Goal: Information Seeking & Learning: Learn about a topic

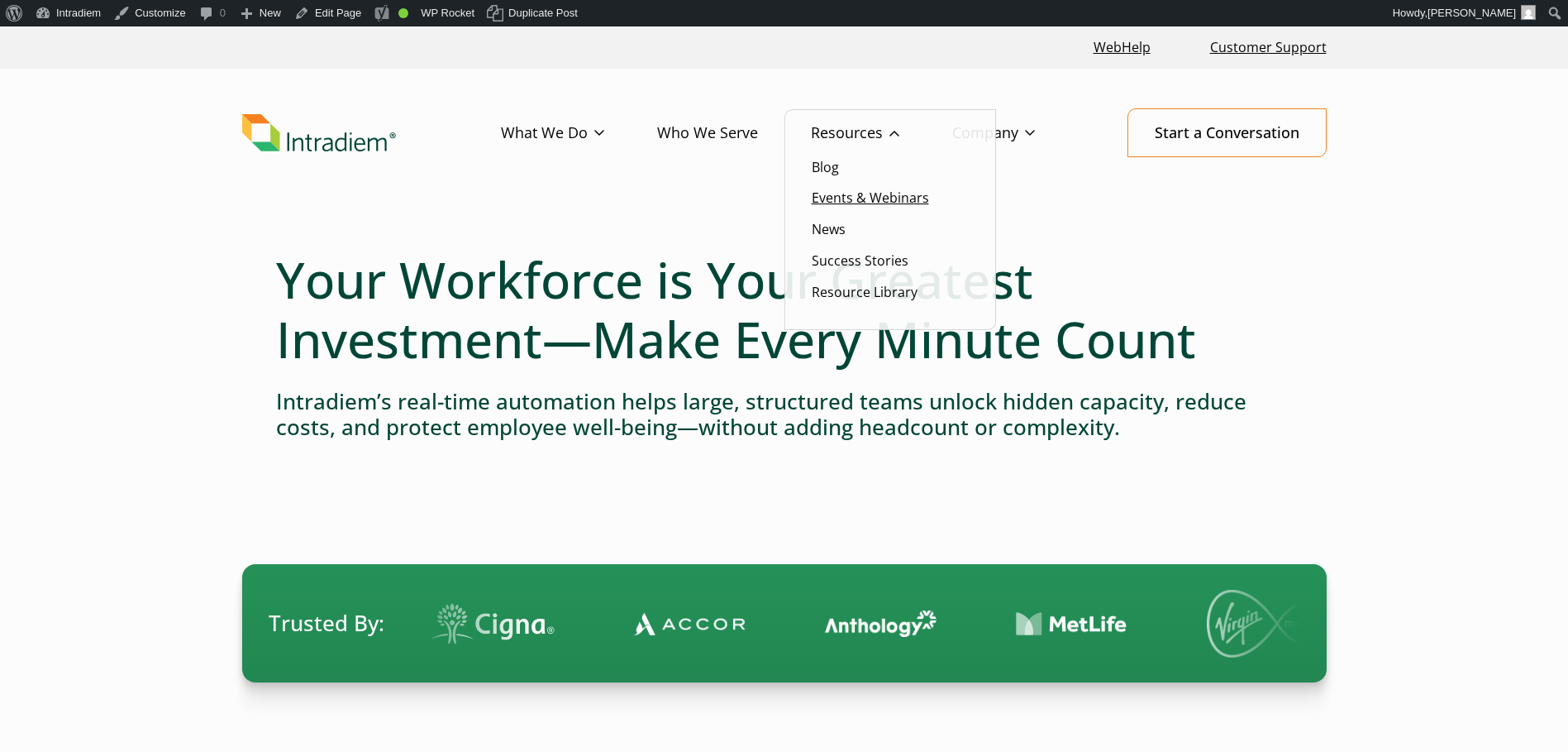
click at [835, 193] on link "Events & Webinars" at bounding box center [870, 198] width 118 height 18
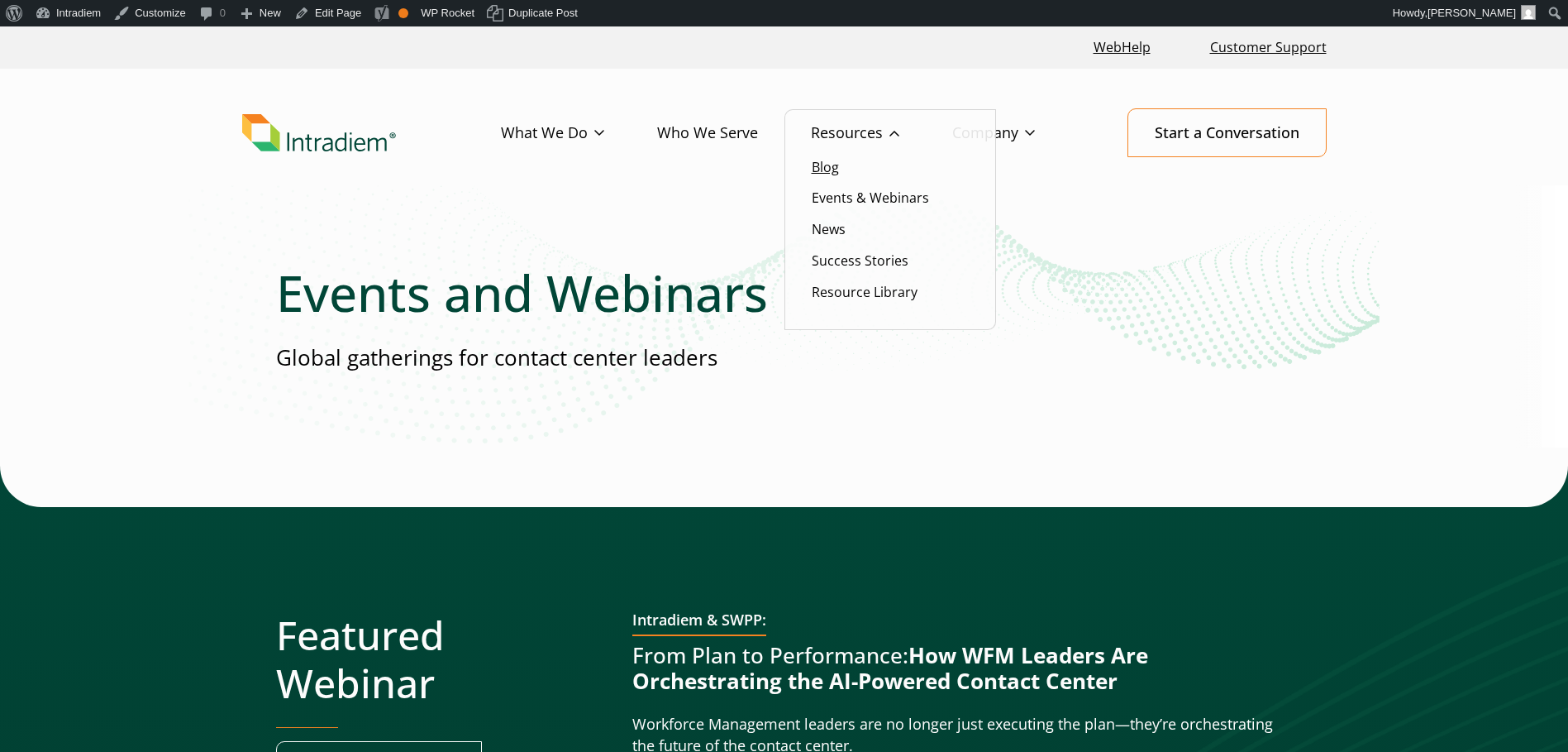
click at [830, 170] on link "Blog" at bounding box center [824, 167] width 27 height 18
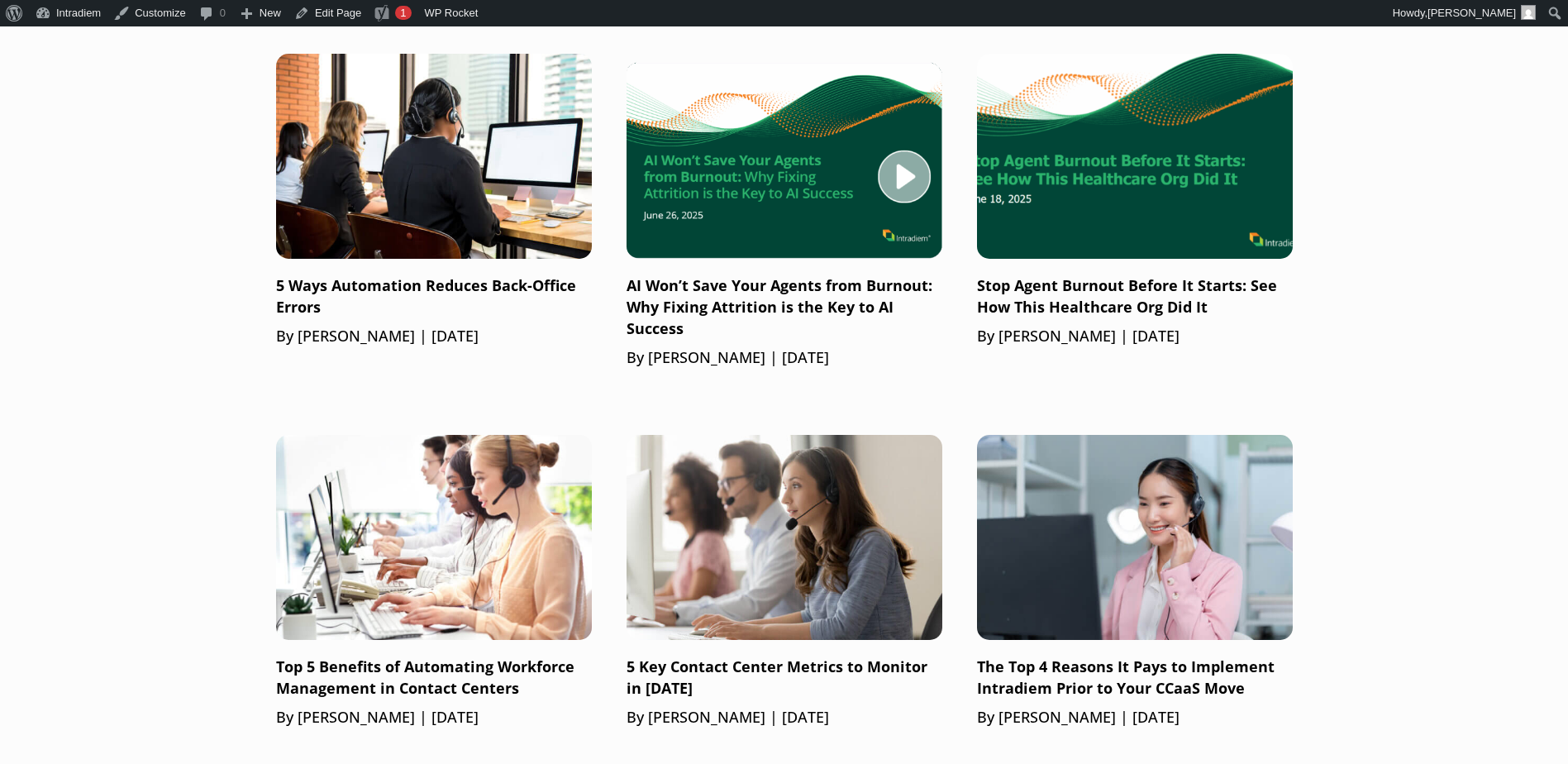
scroll to position [1489, 0]
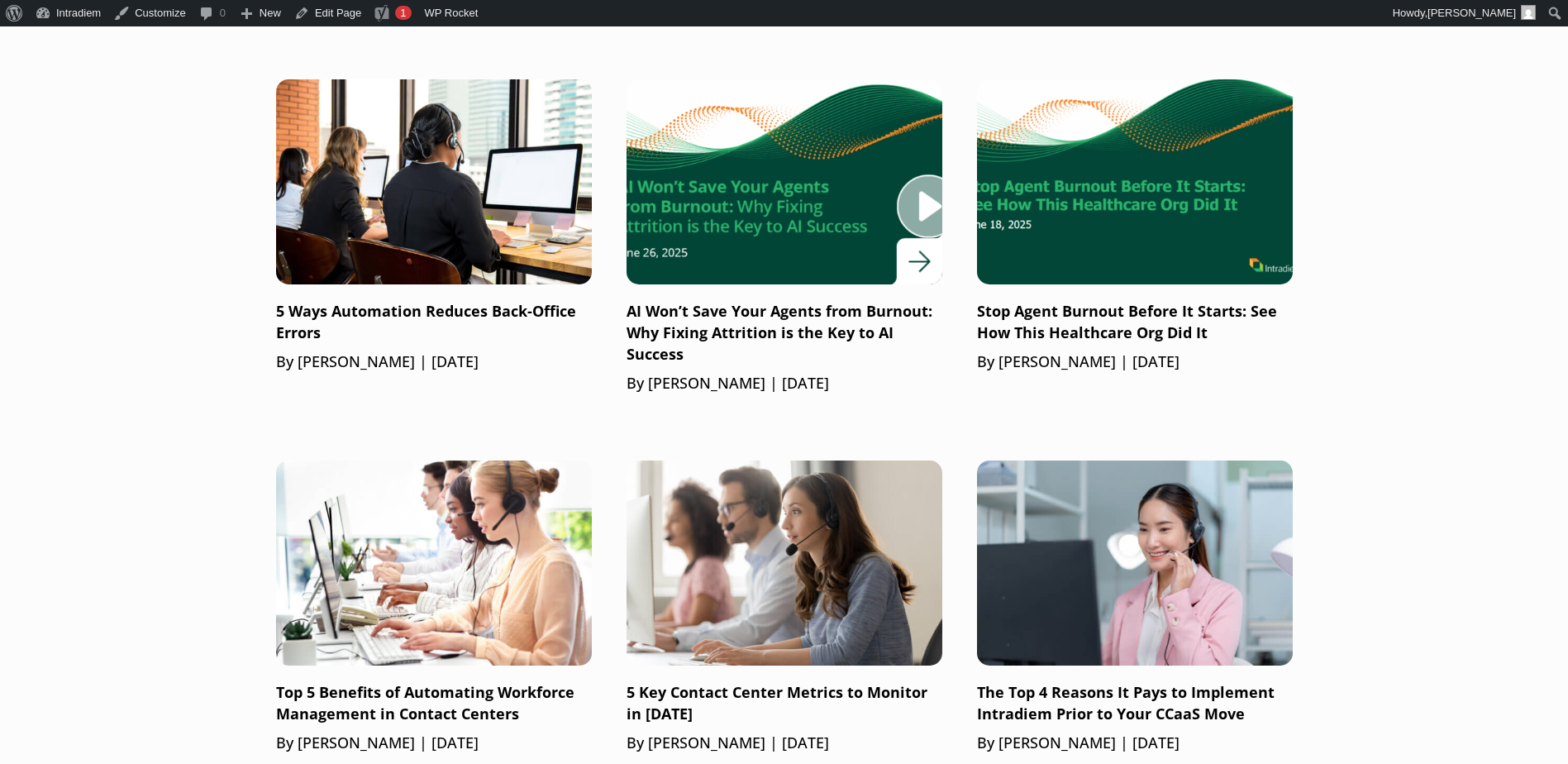
click at [835, 321] on p "AI Won’t Save Your Agents from Burnout: Why Fixing Attrition is the Key to AI S…" at bounding box center [784, 333] width 315 height 65
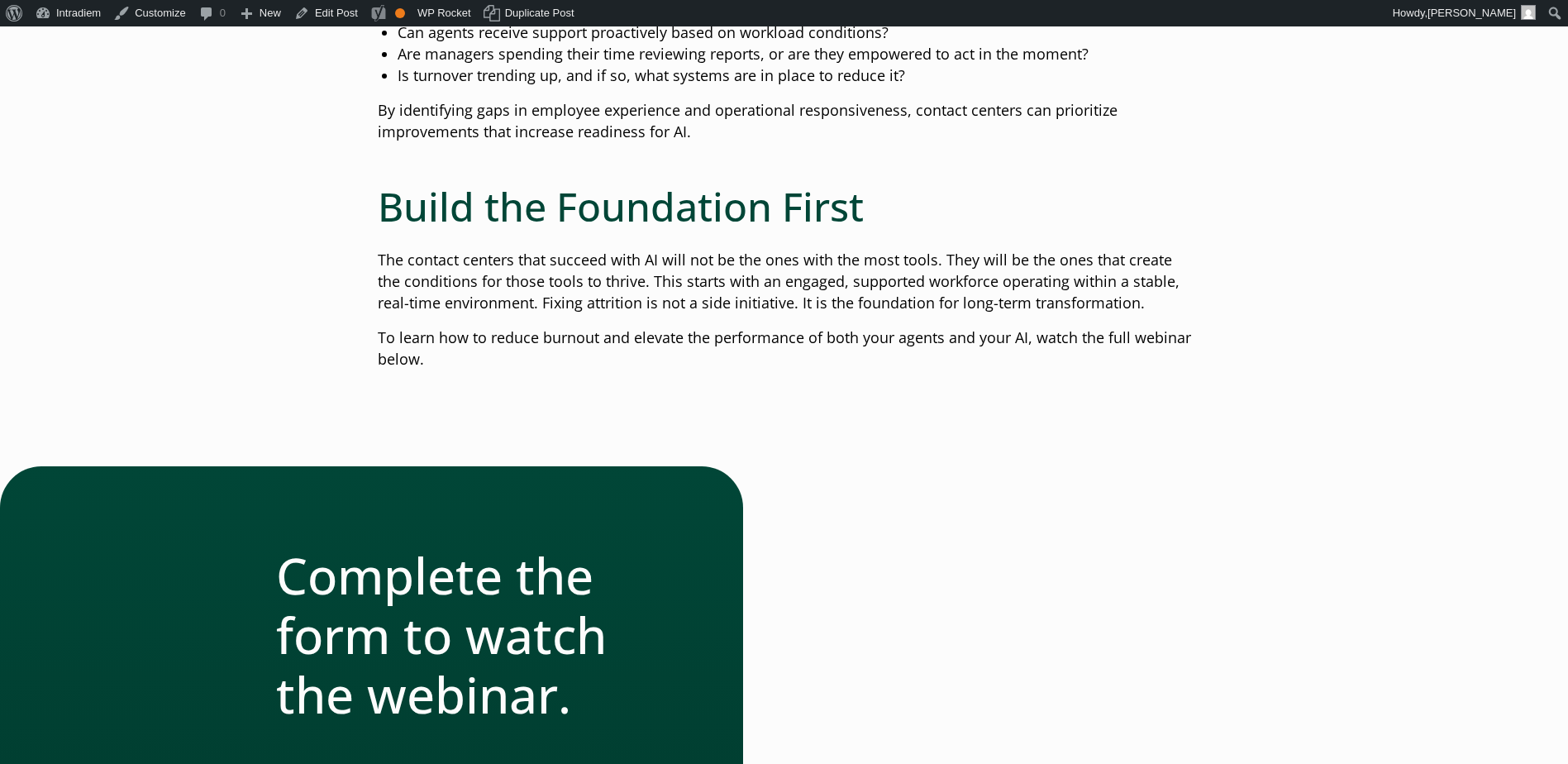
scroll to position [1903, 0]
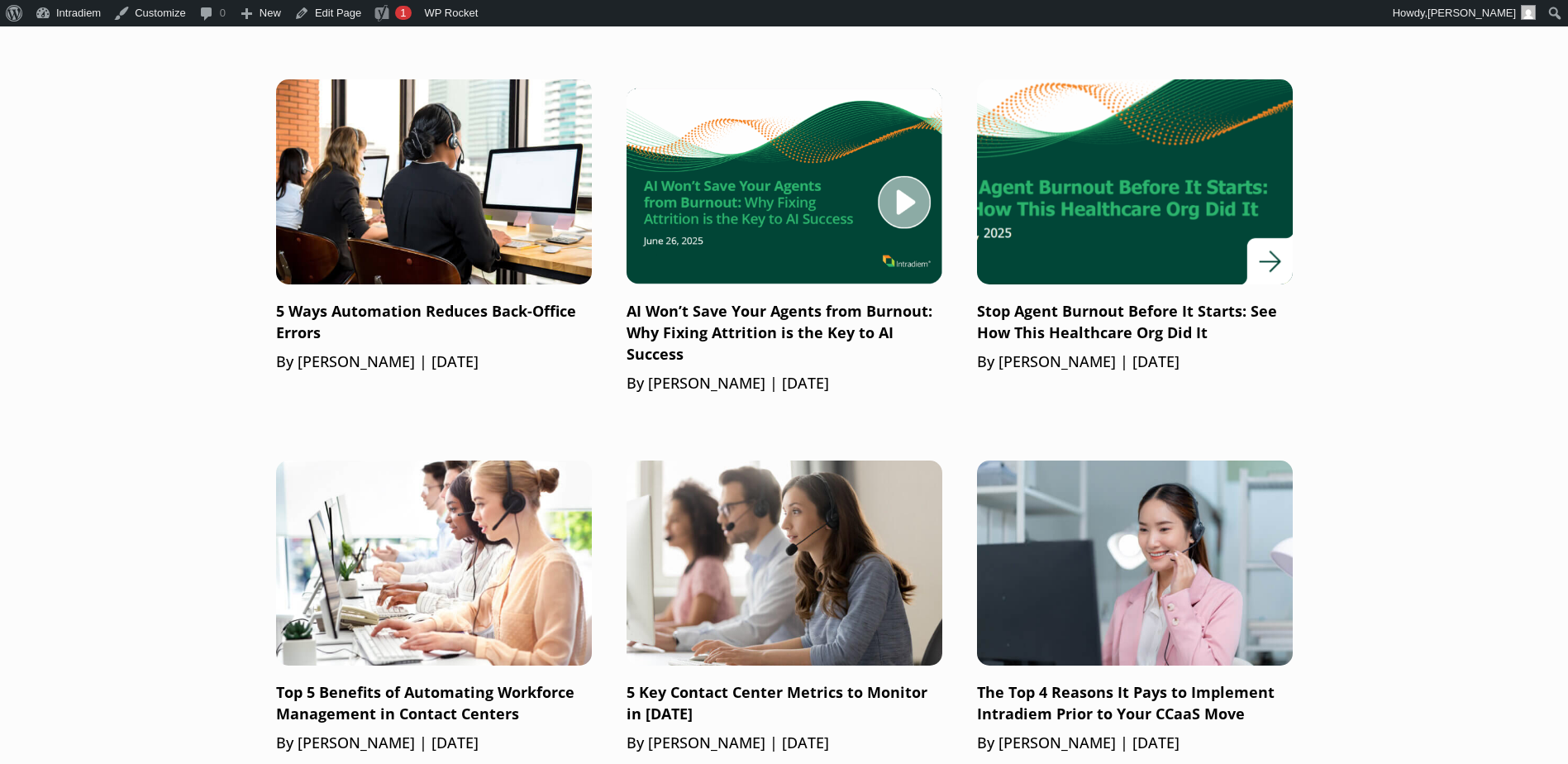
click at [1094, 292] on link "Stop Agent Burnout Before It Starts: See How This Healthcare Org Did It By Barr…" at bounding box center [1135, 227] width 315 height 294
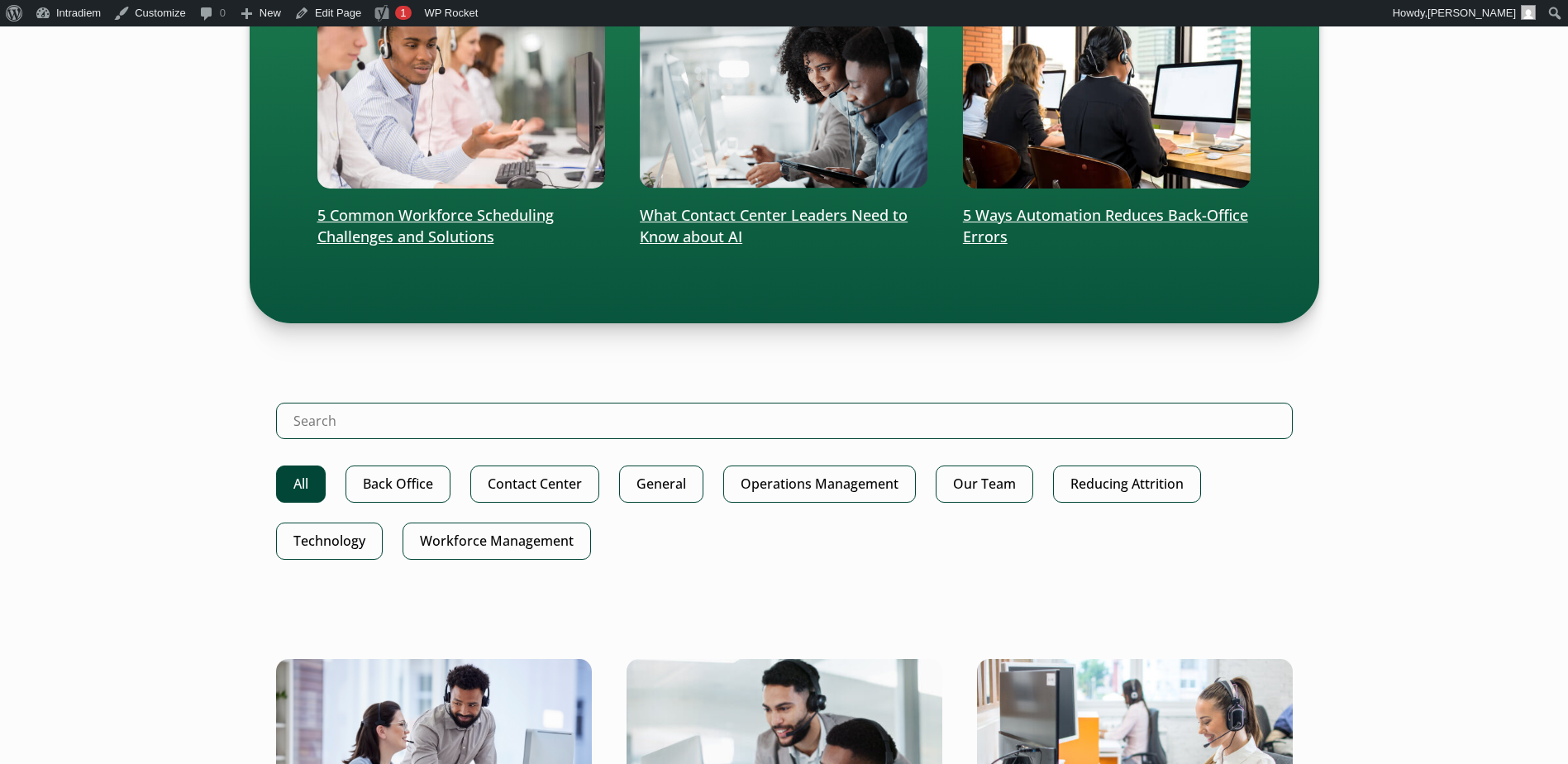
scroll to position [579, 0]
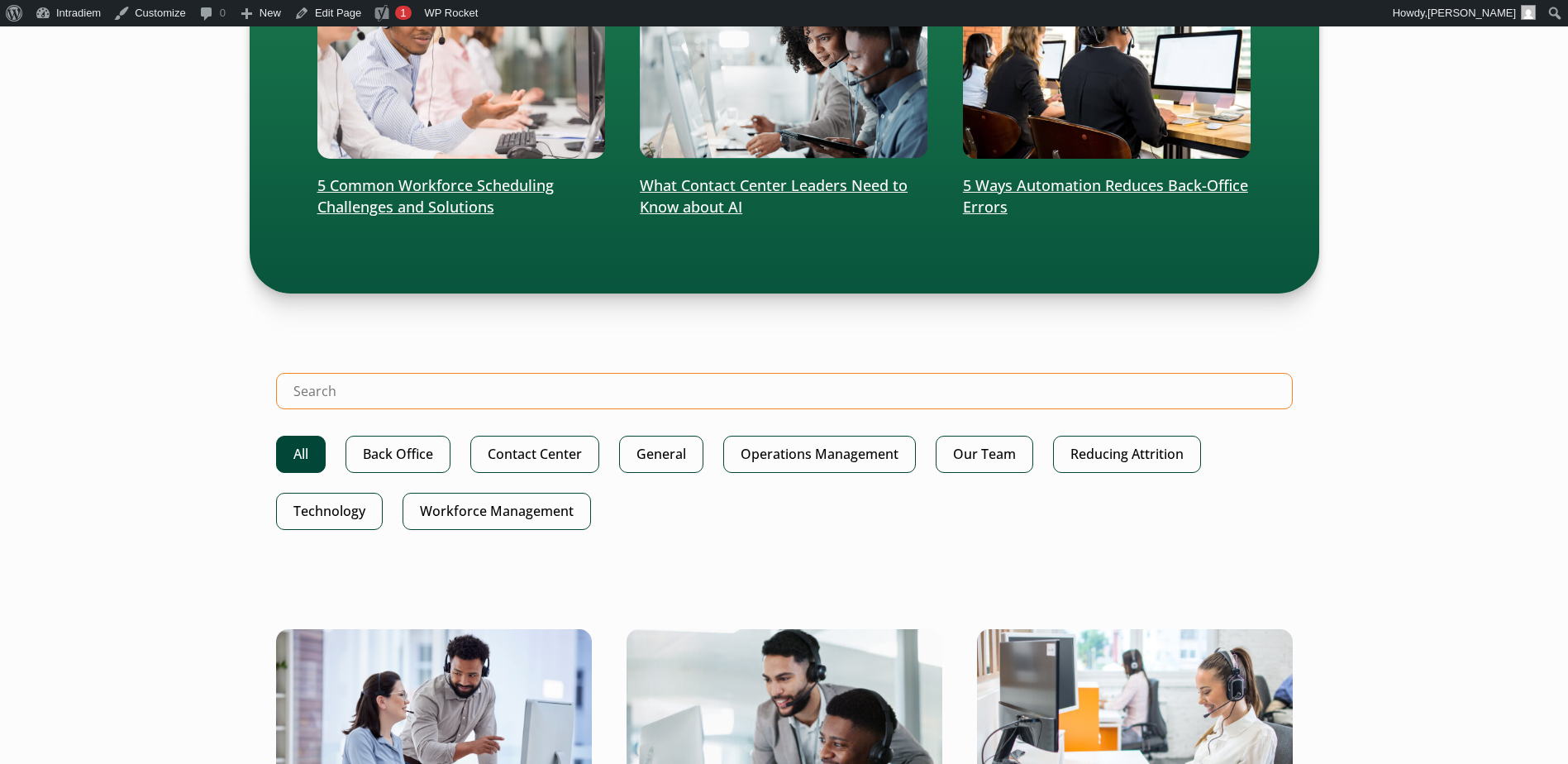
click at [435, 382] on input "Search Intradiem" at bounding box center [784, 391] width 1017 height 36
type input "webinars"
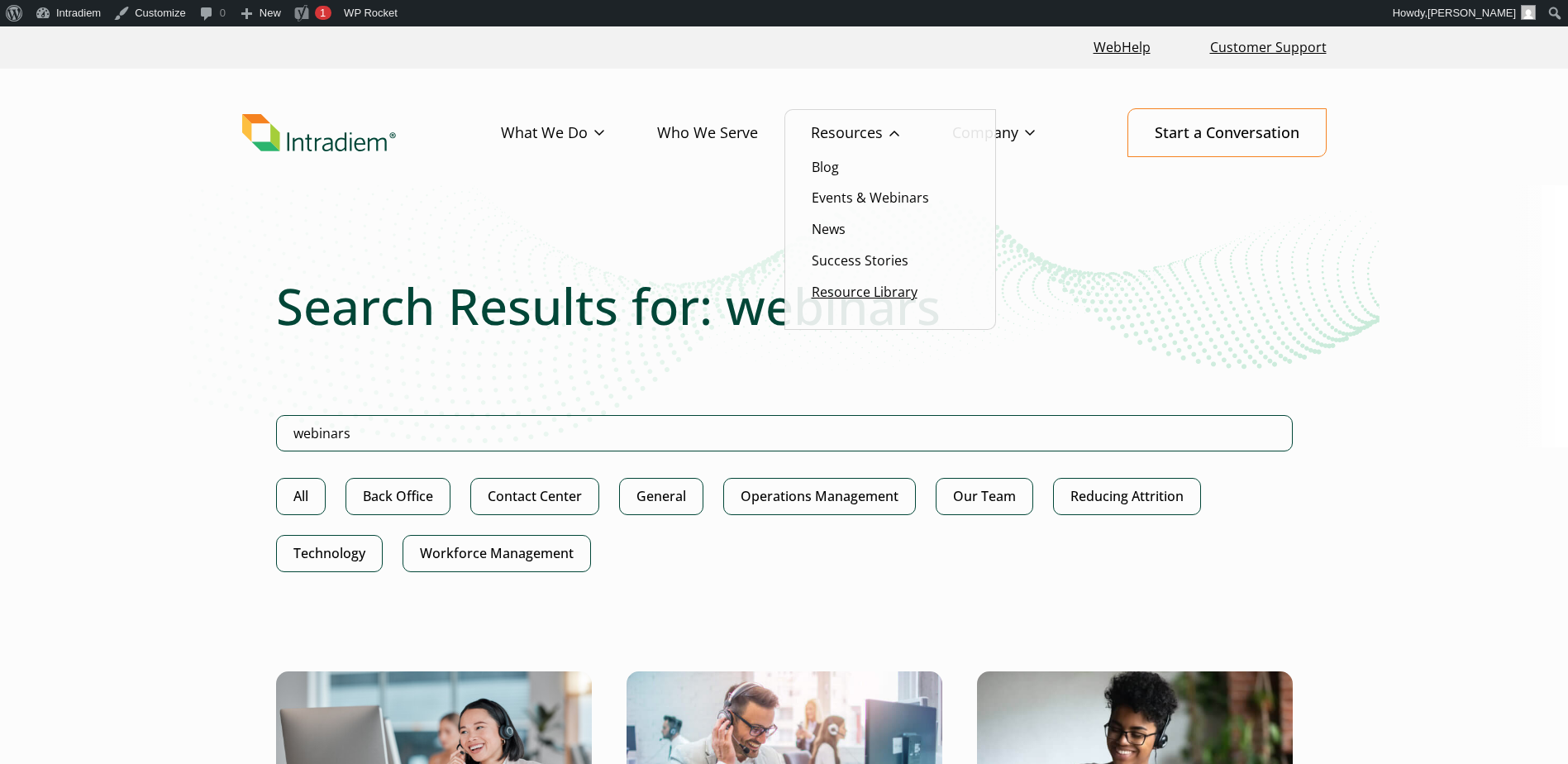
click at [837, 297] on link "Resource Library" at bounding box center [864, 292] width 106 height 18
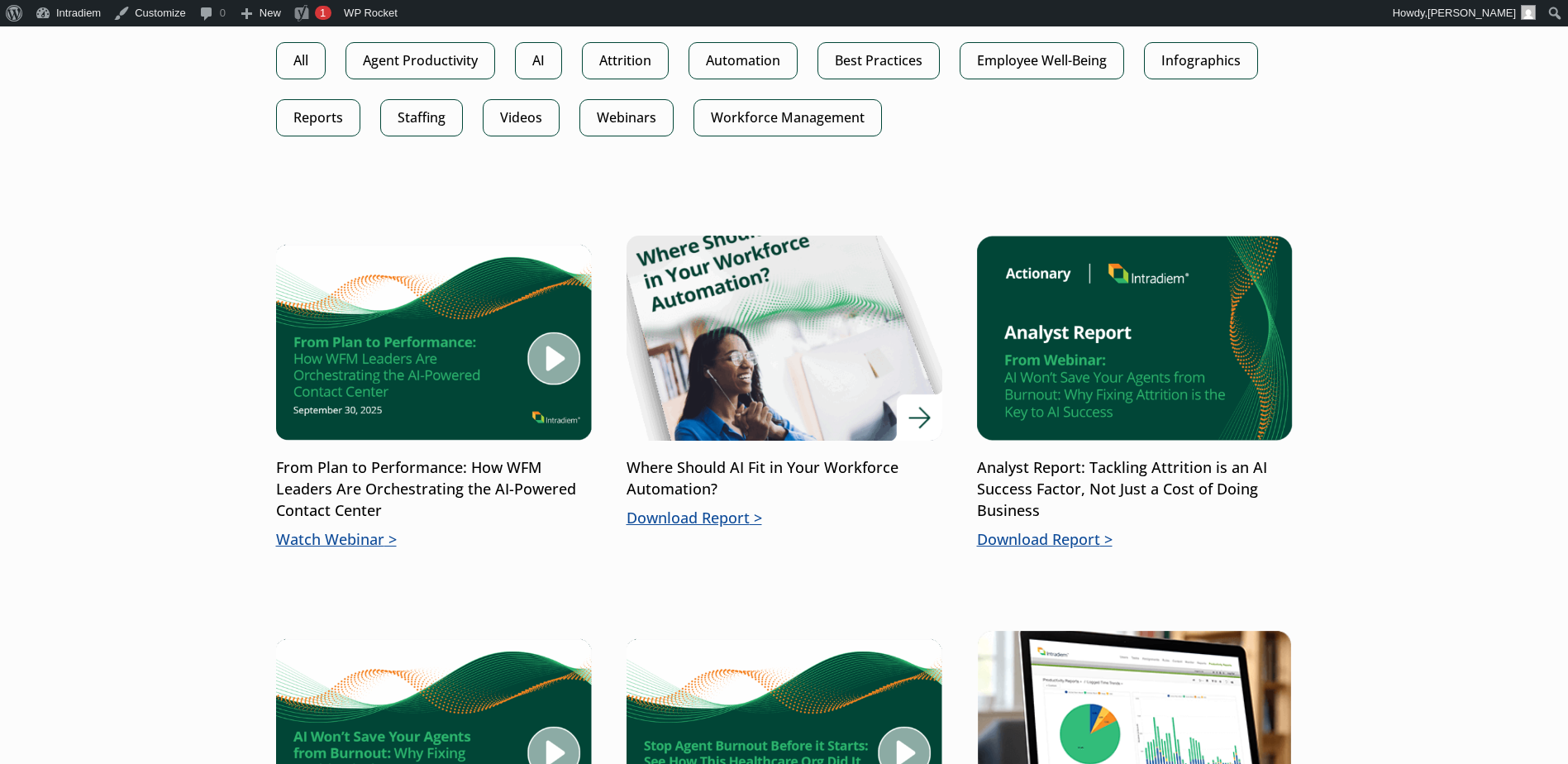
scroll to position [993, 0]
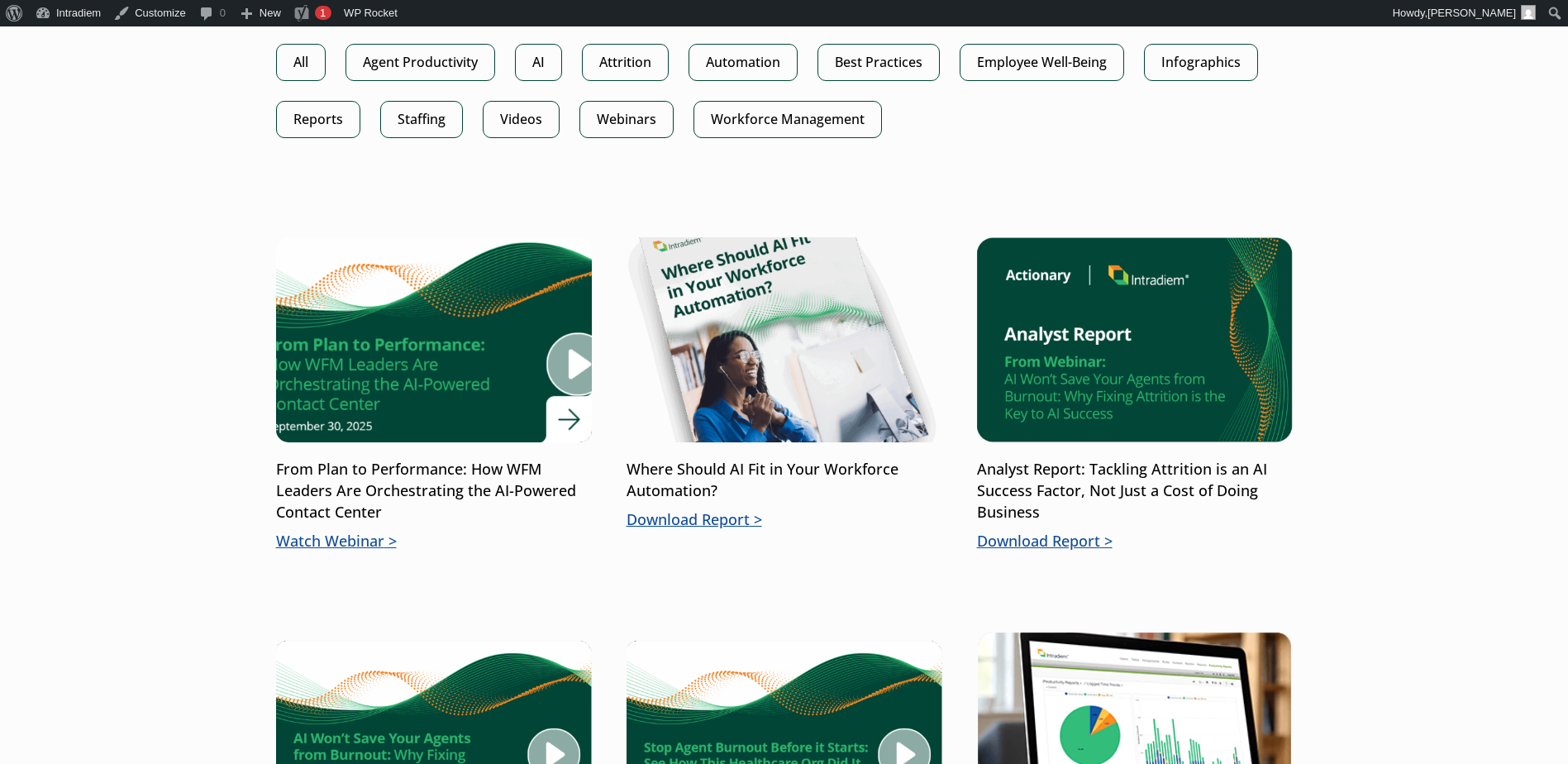
click at [450, 431] on img at bounding box center [432, 340] width 378 height 247
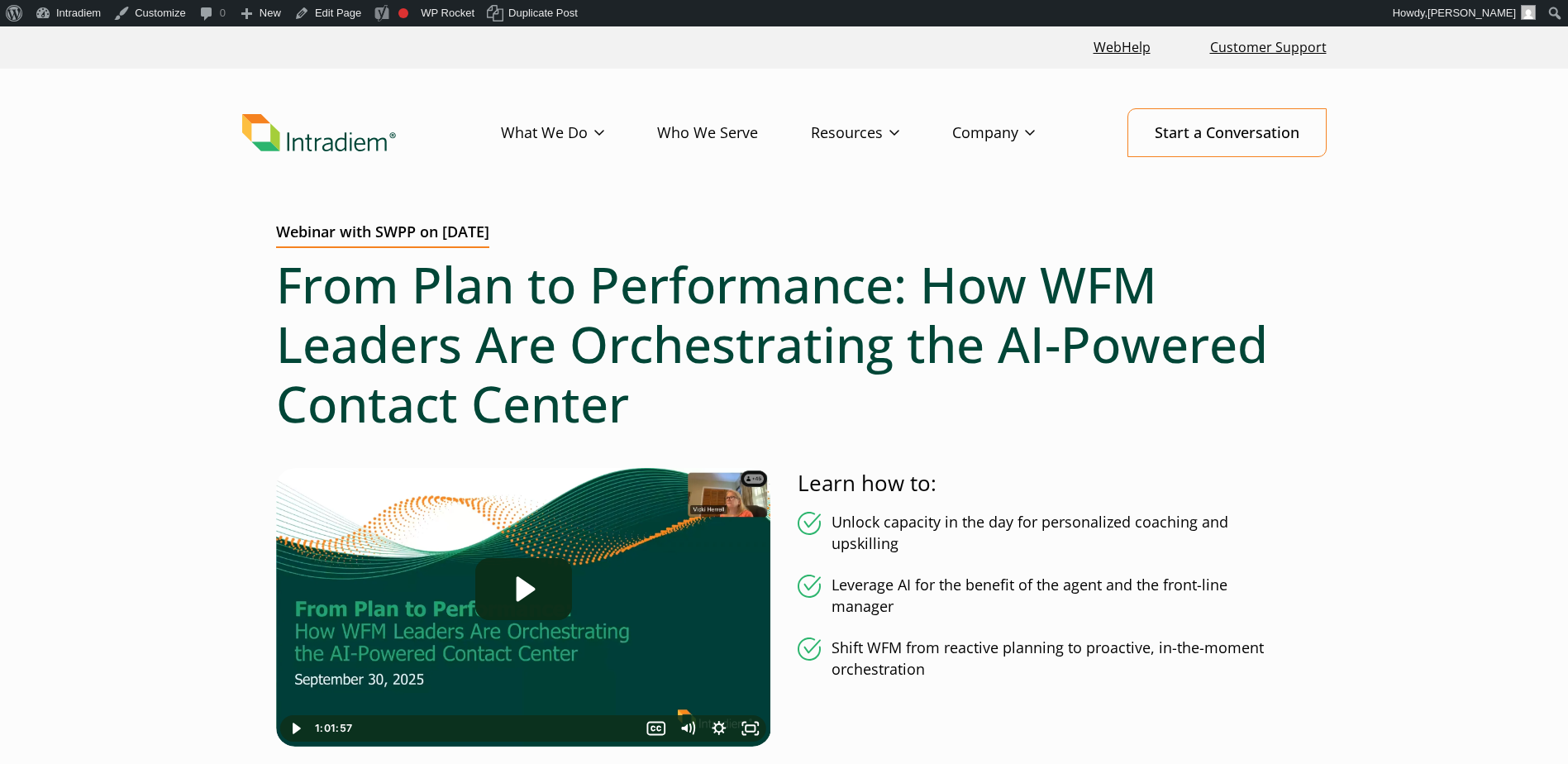
drag, startPoint x: 1398, startPoint y: 467, endPoint x: 1312, endPoint y: 538, distance: 111.5
click at [1398, 467] on main "Webinar with SWPP on [DATE] From Plan to Performance: How WFM Leaders Are Orche…" at bounding box center [784, 544] width 1568 height 641
click at [940, 176] on header "Menu What We Do Platform Who We Serve Resources Blog Events & Webinars News Suc…" at bounding box center [784, 146] width 1568 height 155
